Goal: Task Accomplishment & Management: Complete application form

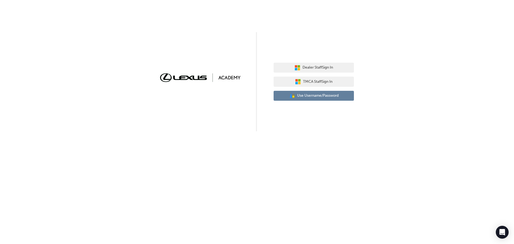
click at [316, 95] on span "Use Username/Password" at bounding box center [318, 96] width 42 height 6
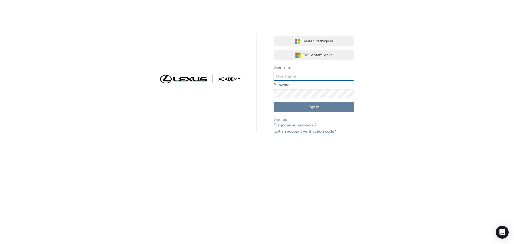
click at [282, 76] on input "text" at bounding box center [314, 76] width 80 height 9
click at [277, 78] on input "text" at bounding box center [314, 76] width 80 height 9
type input "[PERSON_NAME].[PERSON_NAME]"
click button "Sign In" at bounding box center [314, 107] width 80 height 10
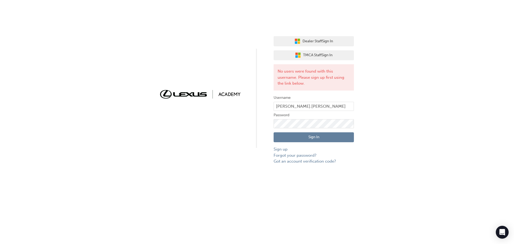
click at [48, 129] on div "Dealer Staff Sign In TMCA Staff Sign In No users were found with this username.…" at bounding box center [257, 82] width 514 height 165
drag, startPoint x: 304, startPoint y: 104, endPoint x: 231, endPoint y: 103, distance: 72.9
click at [230, 102] on div "Dealer Staff Sign In TMCA Staff Sign In No users were found with this username.…" at bounding box center [257, 82] width 514 height 165
type input "[EMAIL_ADDRESS][DOMAIN_NAME]"
click button "Sign In" at bounding box center [314, 137] width 80 height 10
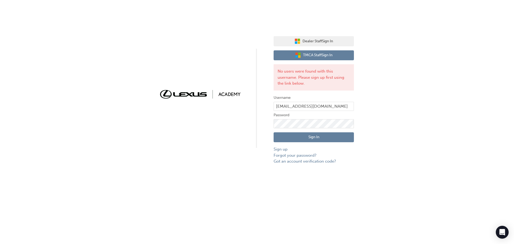
click at [313, 54] on span "TMCA Staff Sign In" at bounding box center [317, 55] width 29 height 6
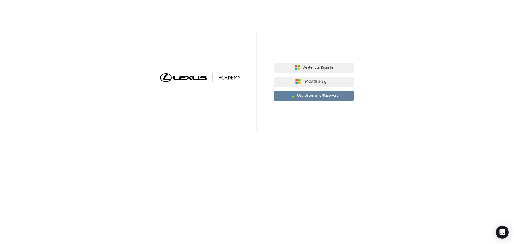
click at [315, 96] on span "Use Username/Password" at bounding box center [318, 96] width 42 height 6
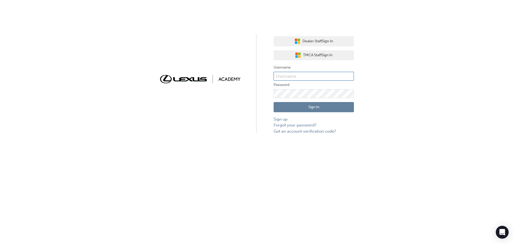
click at [289, 76] on input "text" at bounding box center [314, 76] width 80 height 9
type input "[PERSON_NAME].[PERSON_NAME]"
click button "Sign In" at bounding box center [314, 107] width 80 height 10
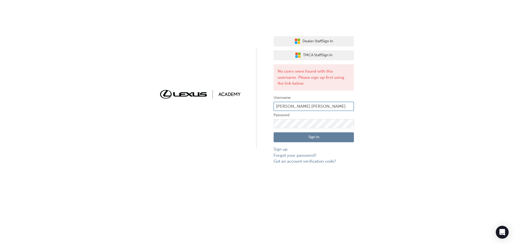
drag, startPoint x: 304, startPoint y: 105, endPoint x: 272, endPoint y: 104, distance: 32.7
click at [272, 104] on div "Dealer Staff Sign In TMCA Staff Sign In No users were found with this username.…" at bounding box center [257, 82] width 514 height 165
click at [245, 120] on div "Dealer Staff Sign In TMCA Staff Sign In No users were found with this username.…" at bounding box center [257, 82] width 514 height 165
click at [337, 136] on button "Sign In" at bounding box center [314, 137] width 80 height 10
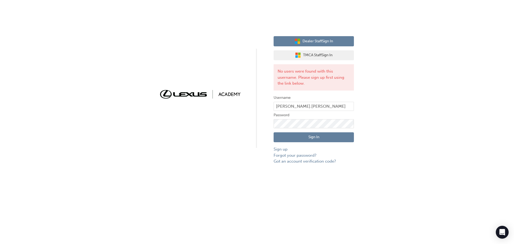
click at [312, 38] on button "Dealer Staff Sign In" at bounding box center [314, 41] width 80 height 10
